Goal: Obtain resource: Obtain resource

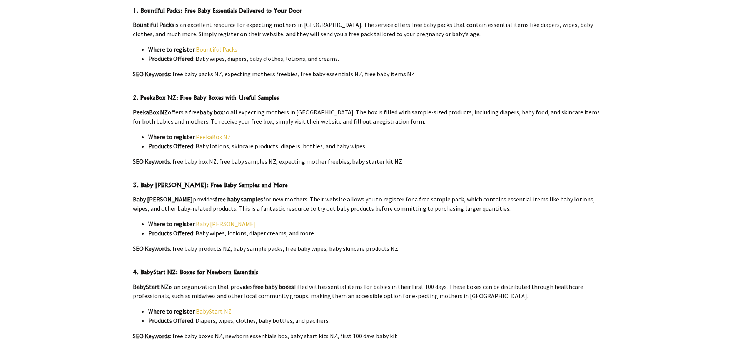
scroll to position [462, 0]
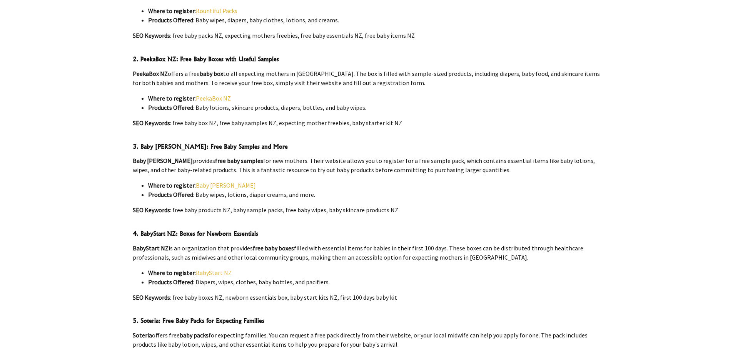
click at [212, 181] on link "Baby [PERSON_NAME]" at bounding box center [226, 185] width 60 height 8
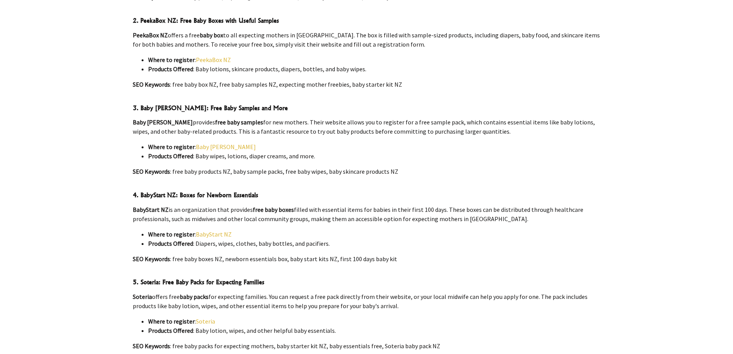
click at [212, 230] on link "BabyStart NZ" at bounding box center [214, 234] width 36 height 8
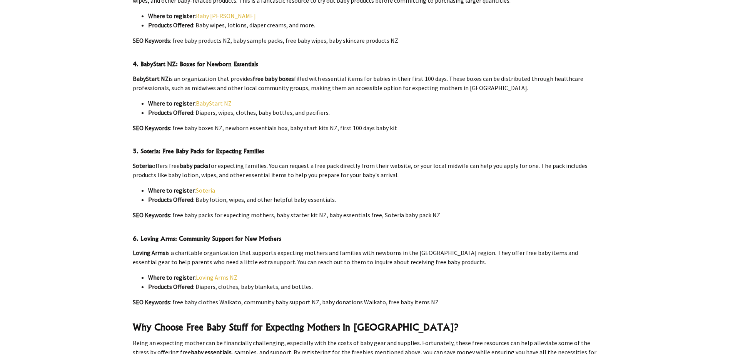
scroll to position [654, 0]
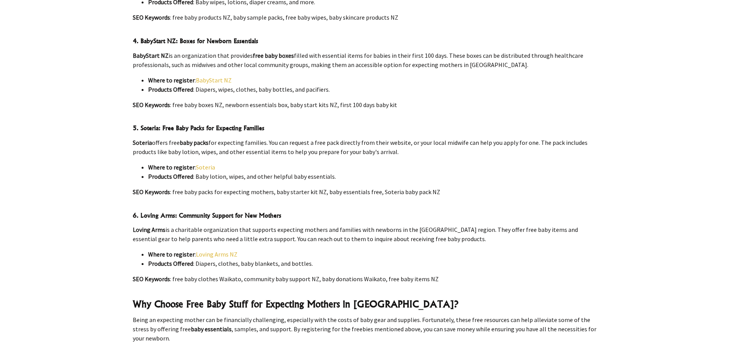
click at [206, 163] on link "Soteria" at bounding box center [205, 167] width 19 height 8
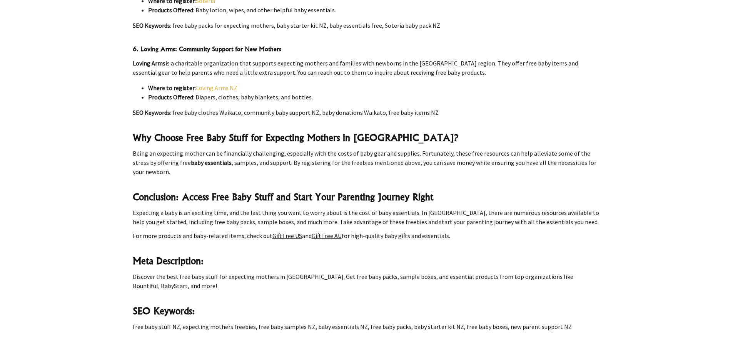
scroll to position [808, 0]
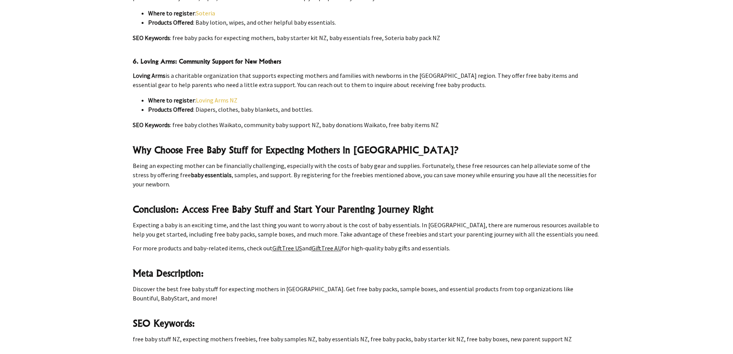
click at [211, 96] on link "Loving Arms NZ" at bounding box center [217, 100] width 42 height 8
